Goal: Information Seeking & Learning: Learn about a topic

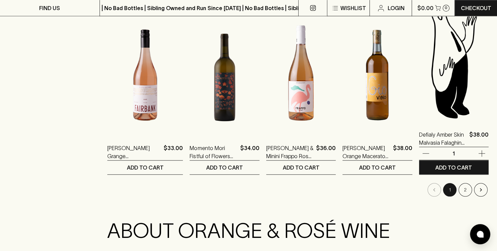
scroll to position [651, 0]
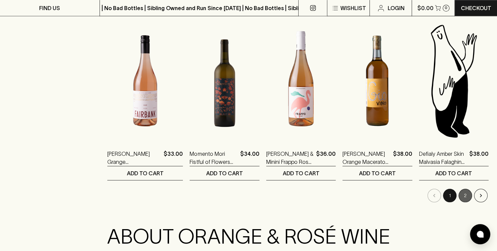
click at [467, 193] on button "2" at bounding box center [464, 195] width 13 height 13
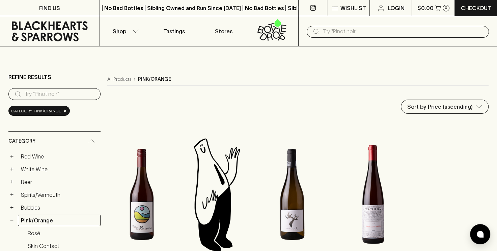
click at [131, 31] on button "Shop" at bounding box center [125, 31] width 50 height 30
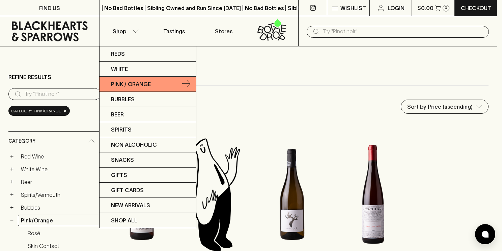
click at [158, 84] on link "Pink / Orange" at bounding box center [147, 84] width 96 height 15
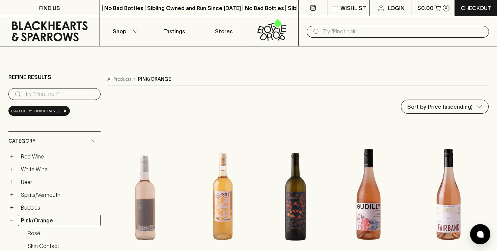
click at [139, 35] on button "Shop" at bounding box center [125, 31] width 50 height 30
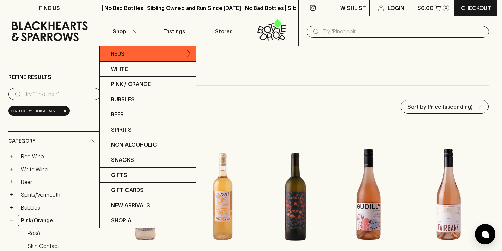
click at [129, 57] on link "Reds" at bounding box center [147, 54] width 96 height 15
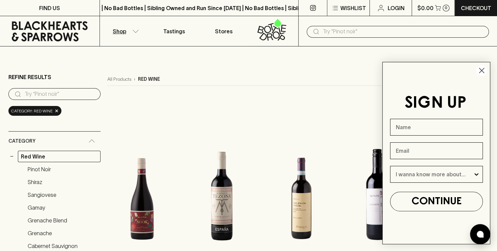
click at [482, 74] on circle "Close dialog" at bounding box center [481, 70] width 11 height 11
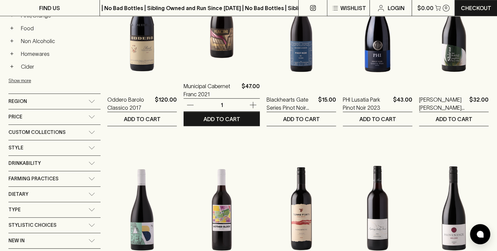
scroll to position [348, 0]
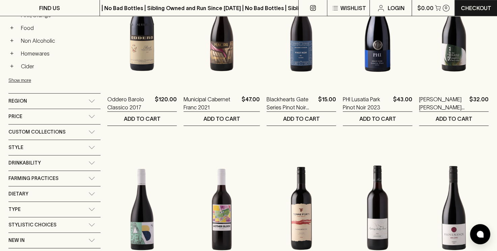
click at [84, 142] on div "Style" at bounding box center [54, 147] width 92 height 15
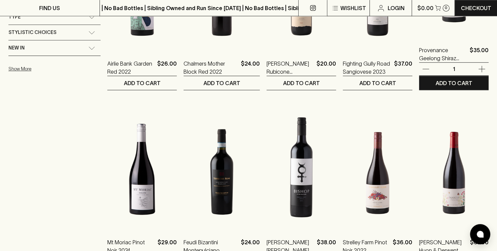
scroll to position [616, 0]
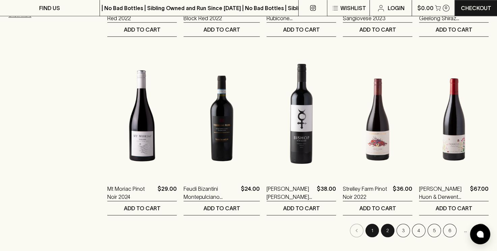
click at [388, 226] on button "2" at bounding box center [387, 230] width 13 height 13
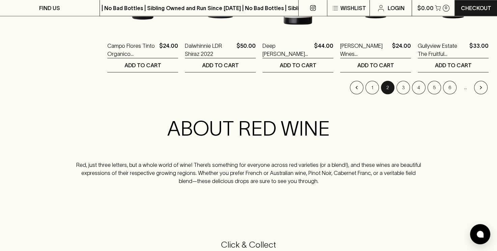
scroll to position [760, 0]
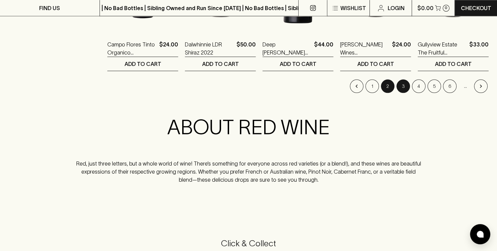
click at [406, 83] on button "3" at bounding box center [402, 86] width 13 height 13
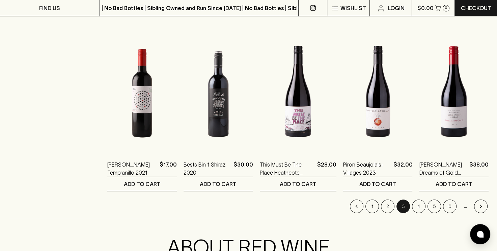
scroll to position [640, 0]
click at [418, 202] on button "4" at bounding box center [418, 206] width 13 height 13
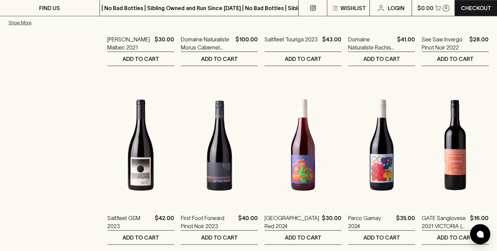
scroll to position [759, 0]
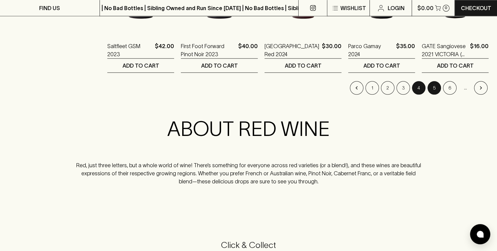
click at [436, 87] on button "5" at bounding box center [433, 87] width 13 height 13
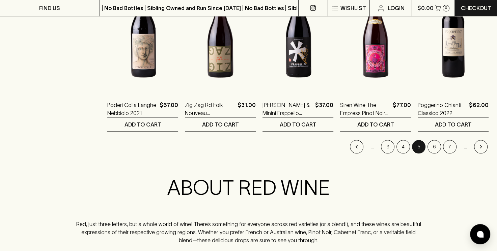
scroll to position [720, 0]
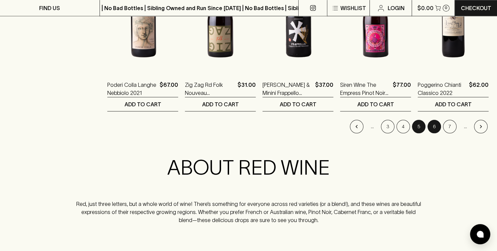
click at [437, 126] on button "6" at bounding box center [433, 126] width 13 height 13
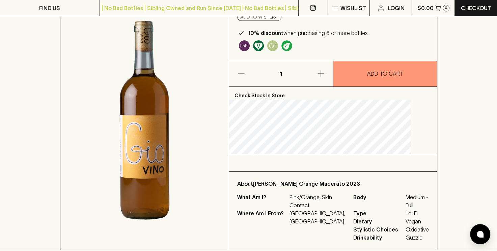
scroll to position [77, 0]
